Goal: Transaction & Acquisition: Subscribe to service/newsletter

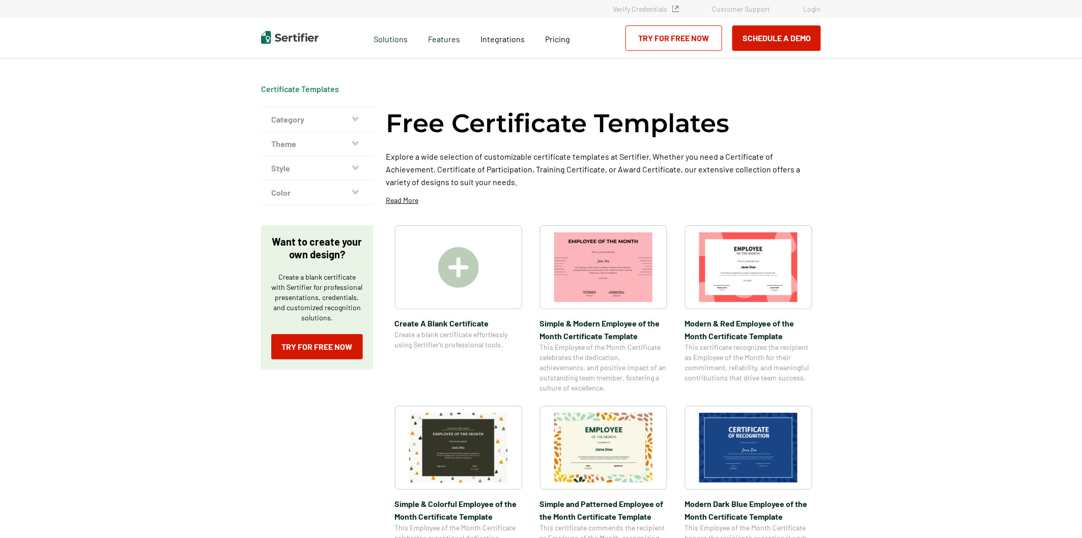
click at [460, 264] on img at bounding box center [458, 267] width 41 height 41
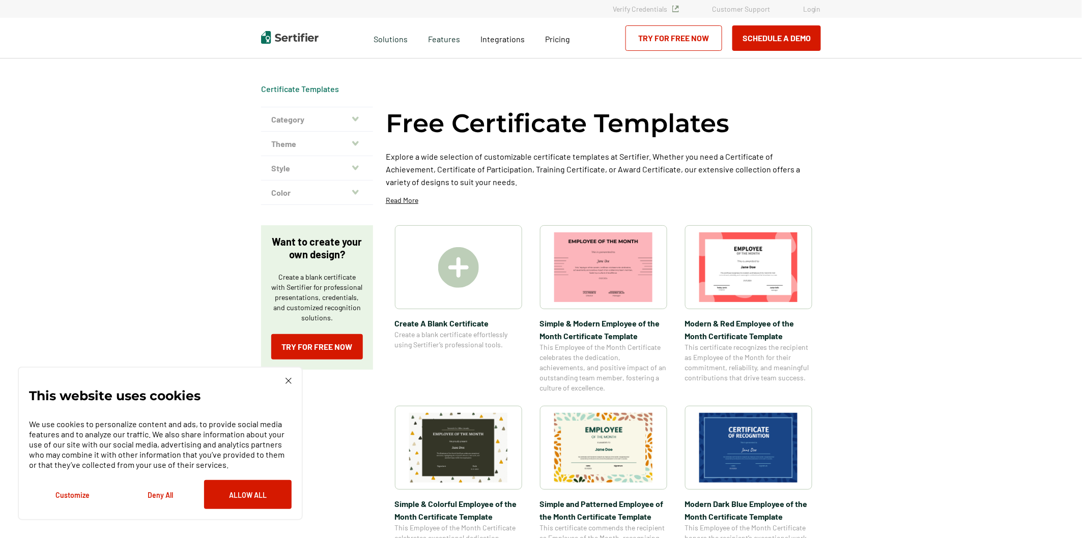
click at [461, 263] on img at bounding box center [458, 267] width 41 height 41
